Goal: Navigation & Orientation: Find specific page/section

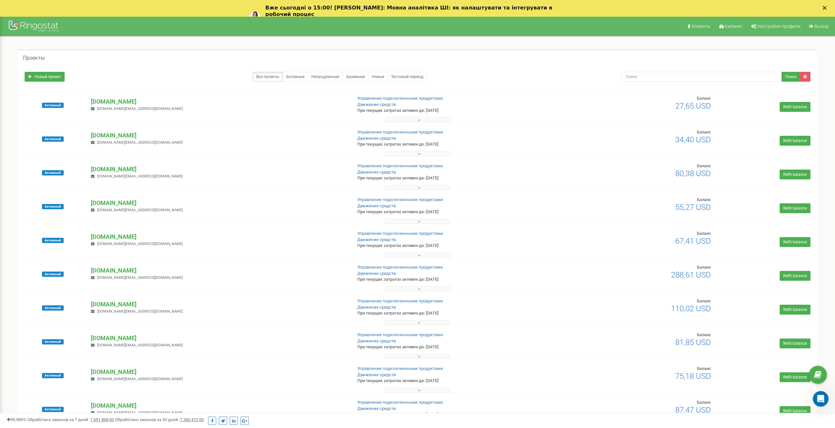
click at [826, 6] on polygon "Закрыть" at bounding box center [824, 8] width 4 height 4
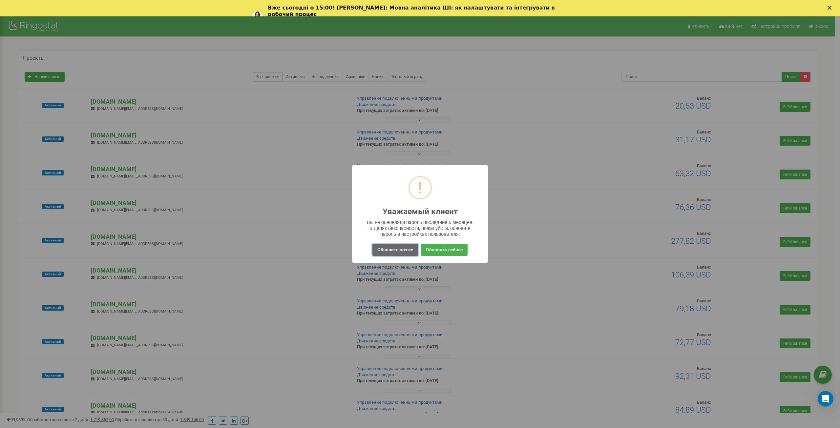
click at [400, 254] on button "Обновить позже" at bounding box center [395, 250] width 46 height 12
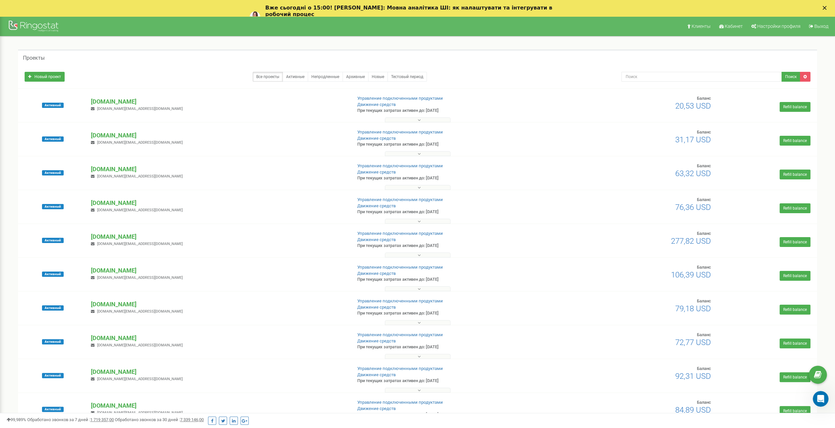
click at [826, 8] on icon "Закрыть" at bounding box center [824, 8] width 4 height 4
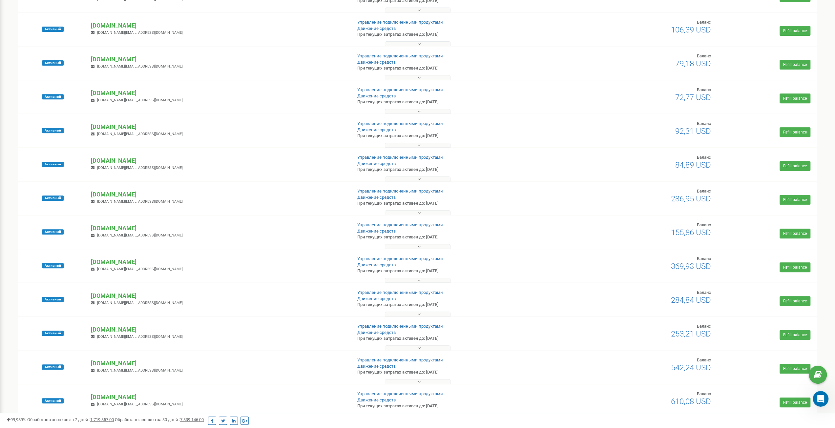
scroll to position [319, 0]
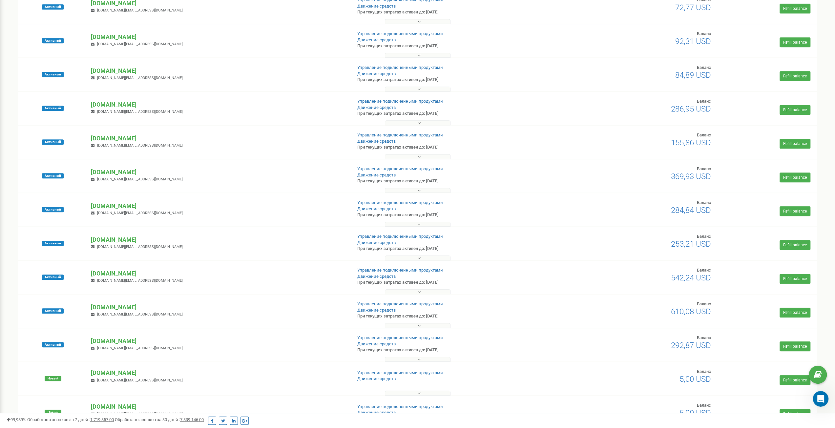
click at [396, 258] on button at bounding box center [418, 258] width 66 height 5
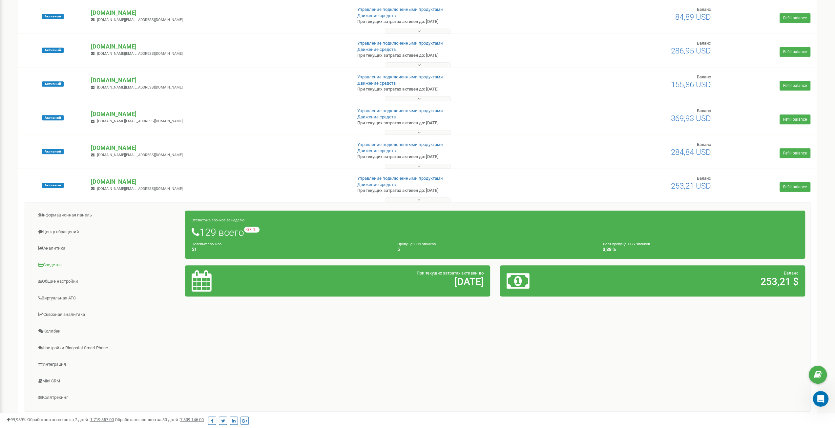
scroll to position [383, 0]
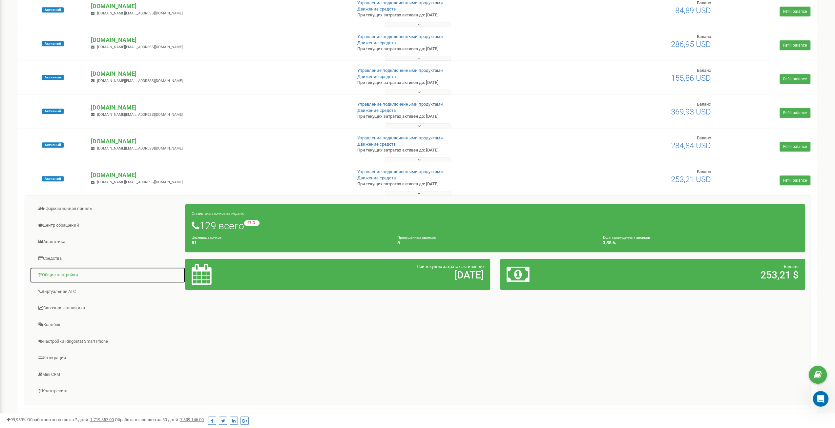
click at [70, 273] on link "Общие настройки" at bounding box center [107, 275] width 155 height 16
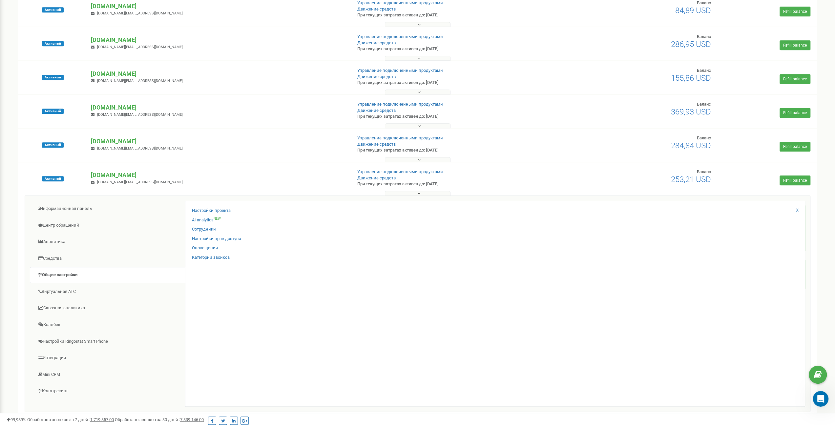
click at [282, 294] on div "Настройки проекта AI analytics NEW Сотрудники Настройки прав доступа X" at bounding box center [495, 304] width 620 height 206
click at [56, 392] on link "Коллтрекинг" at bounding box center [107, 391] width 155 height 16
click at [419, 191] on button at bounding box center [418, 193] width 66 height 5
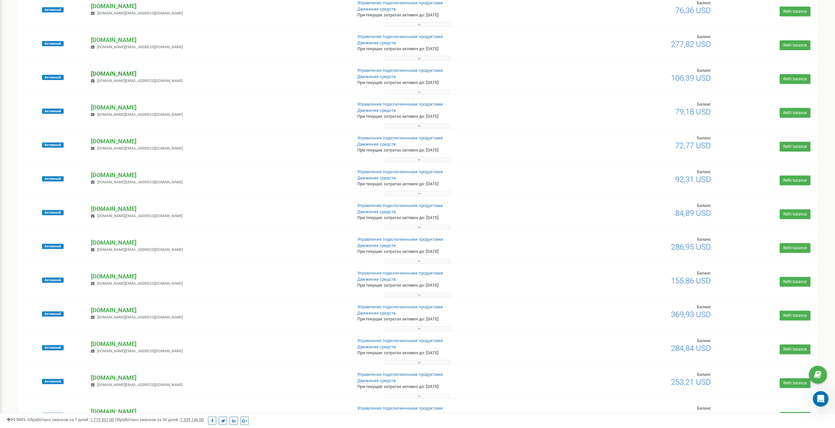
scroll to position [356, 0]
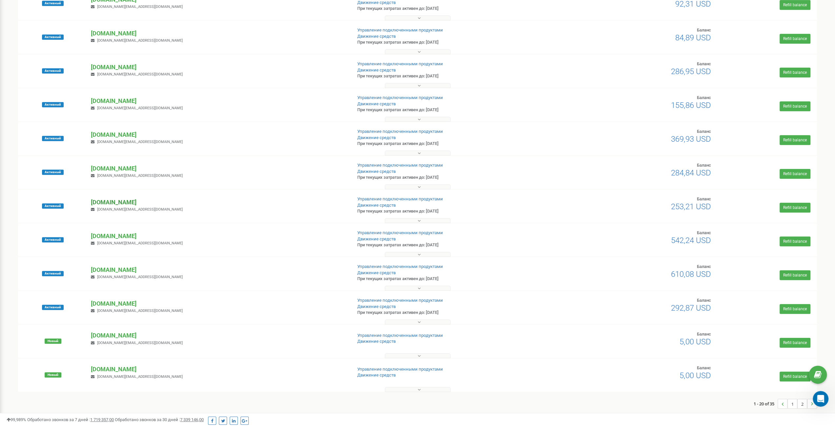
click at [138, 204] on p "[DOMAIN_NAME]" at bounding box center [218, 202] width 255 height 9
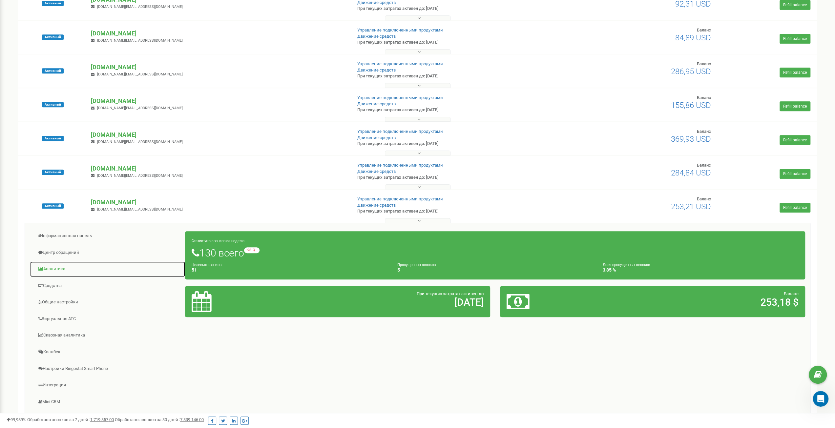
click at [57, 269] on link "Аналитика" at bounding box center [107, 269] width 155 height 16
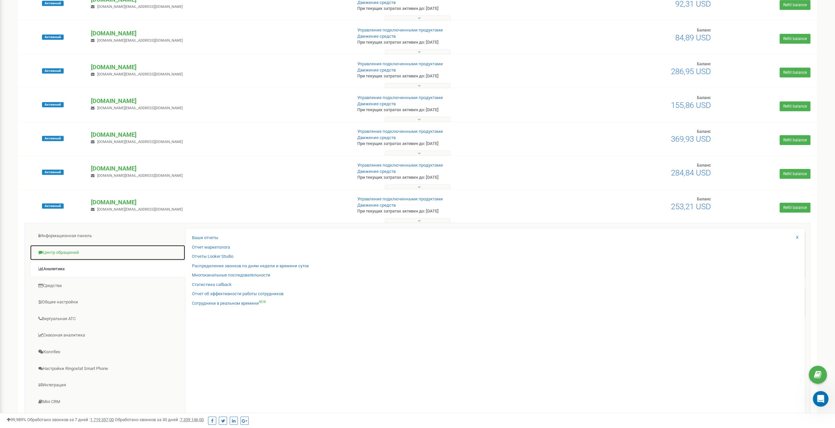
click at [67, 252] on link "Центр обращений" at bounding box center [107, 253] width 155 height 16
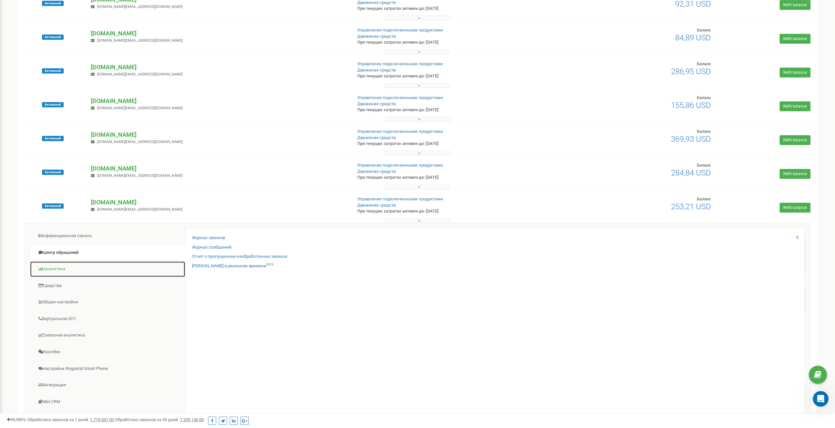
click at [59, 267] on link "Аналитика" at bounding box center [107, 269] width 155 height 16
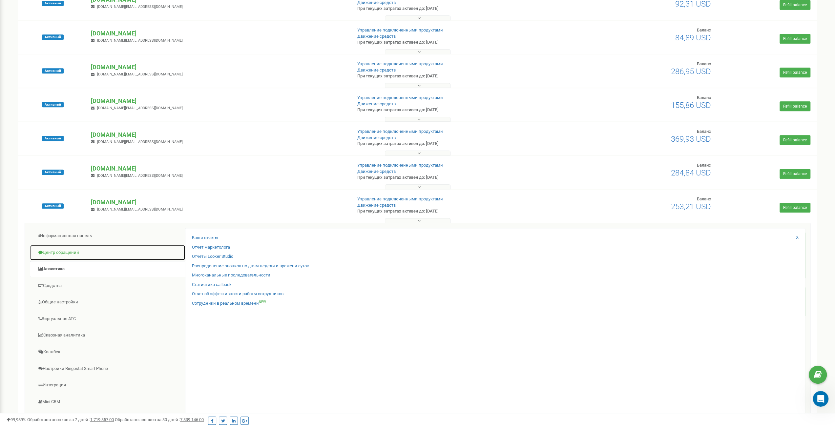
click at [64, 252] on link "Центр обращений" at bounding box center [107, 253] width 155 height 16
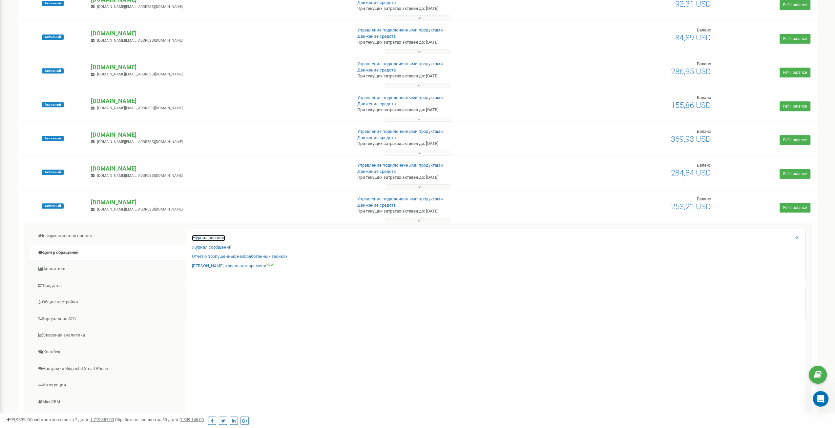
click at [214, 238] on link "Журнал звонков" at bounding box center [208, 238] width 33 height 6
